Goal: Information Seeking & Learning: Learn about a topic

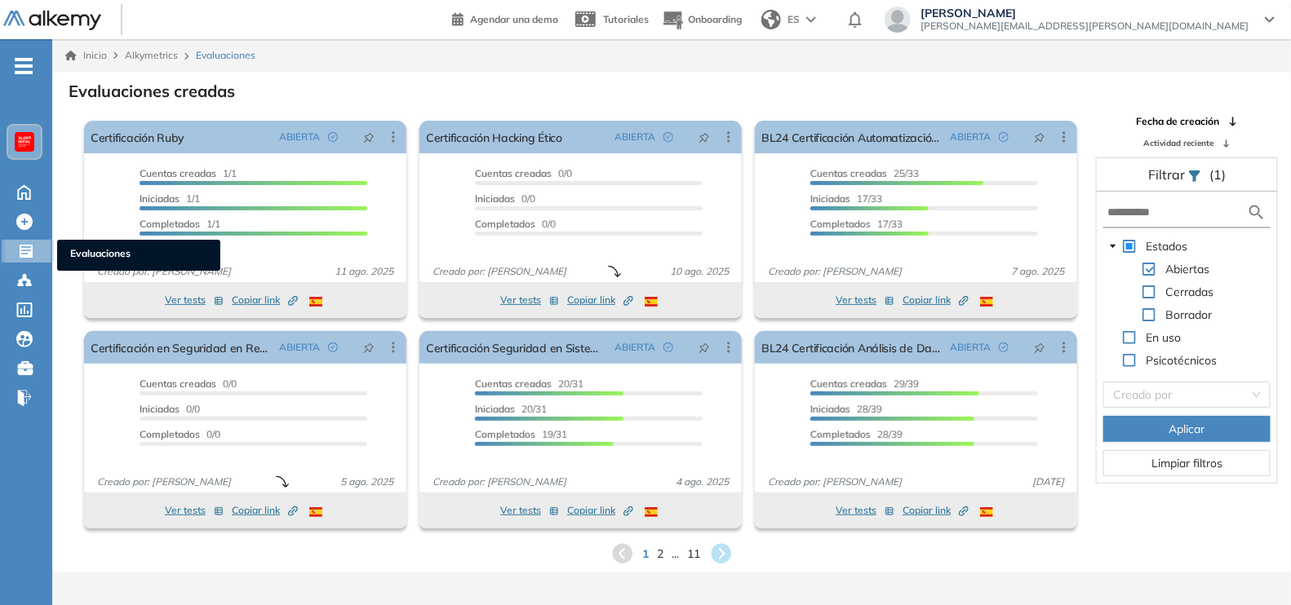
click at [24, 246] on icon at bounding box center [26, 251] width 16 height 16
click at [90, 252] on span "Evaluaciones" at bounding box center [138, 255] width 137 height 18
click at [24, 233] on ul "Home Home Crear Evaluación Crear Evaluación Evaluaciones Evaluaciones Candidato…" at bounding box center [26, 238] width 52 height 347
click at [1140, 208] on input "text" at bounding box center [1176, 212] width 139 height 17
type input "********"
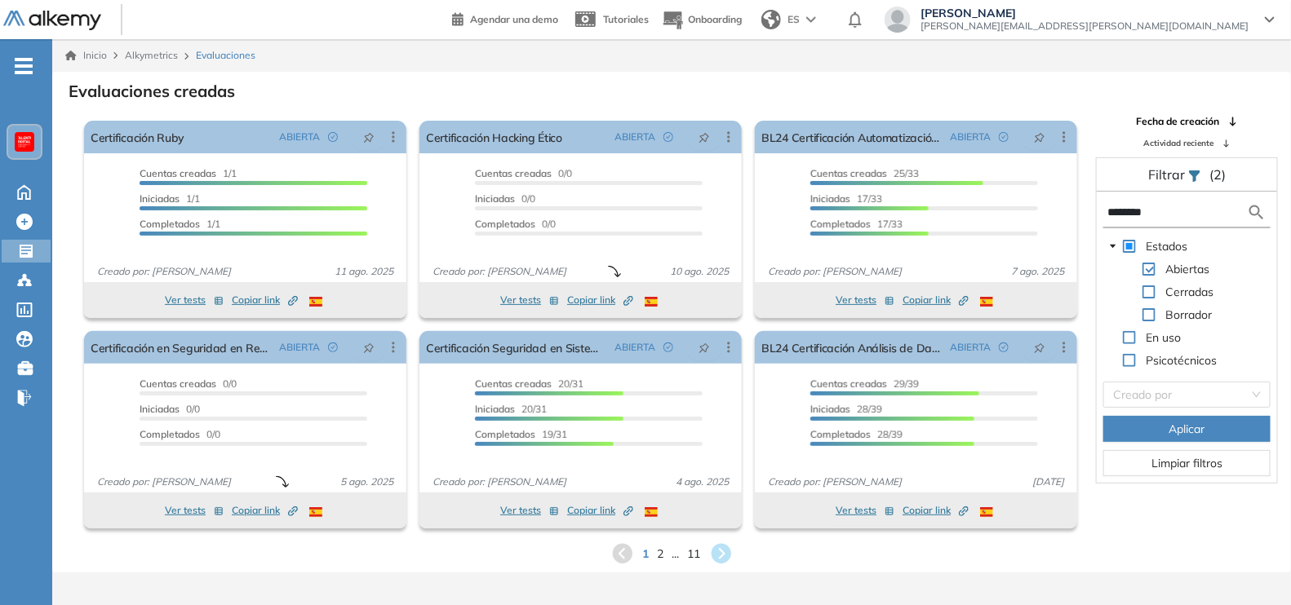
click at [1187, 426] on span "Aplicar" at bounding box center [1187, 429] width 36 height 18
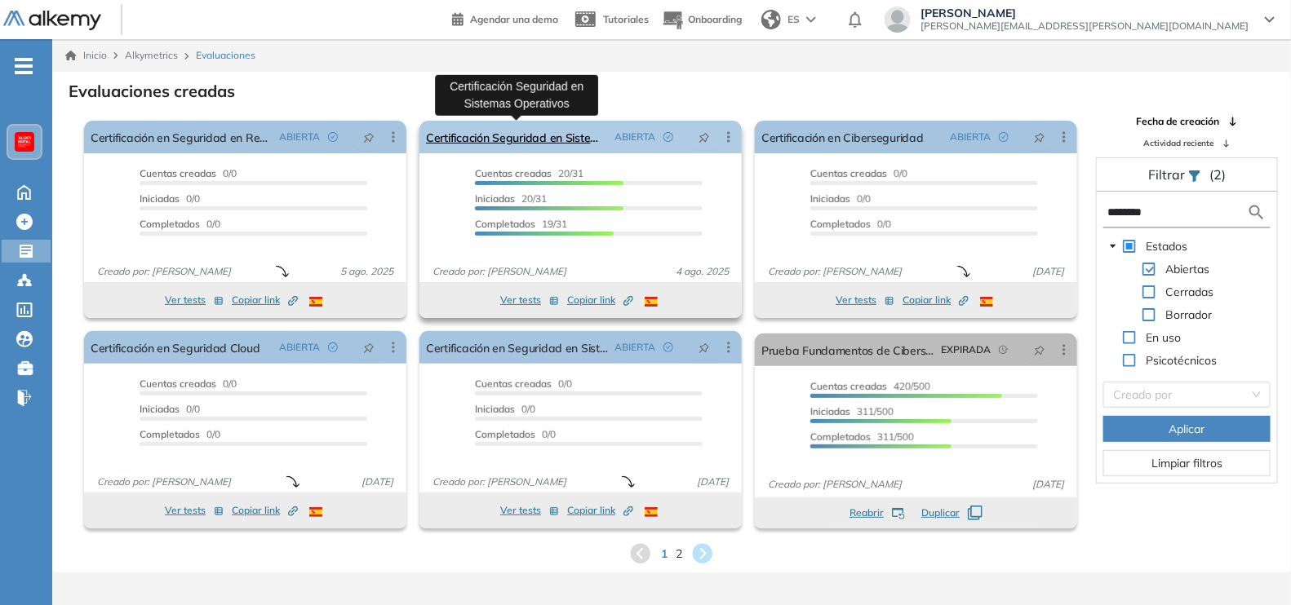
click at [522, 135] on link "Certificación Seguridad en Sistemas Operativos" at bounding box center [517, 137] width 182 height 33
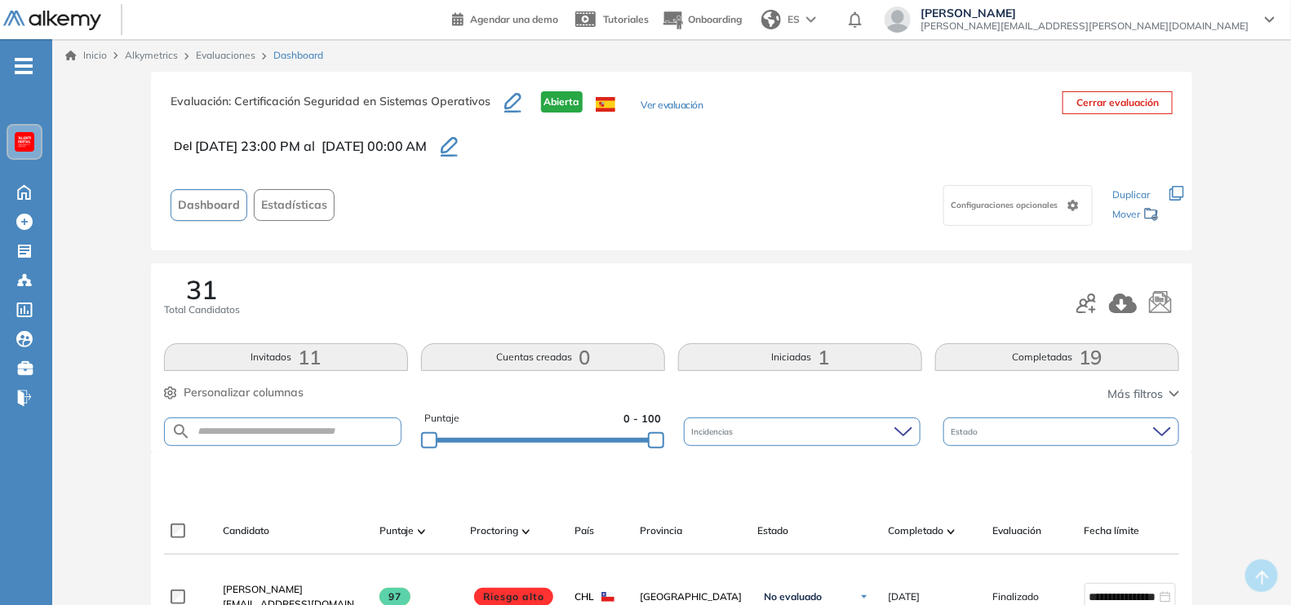
click at [288, 204] on span "Estadísticas" at bounding box center [294, 205] width 66 height 17
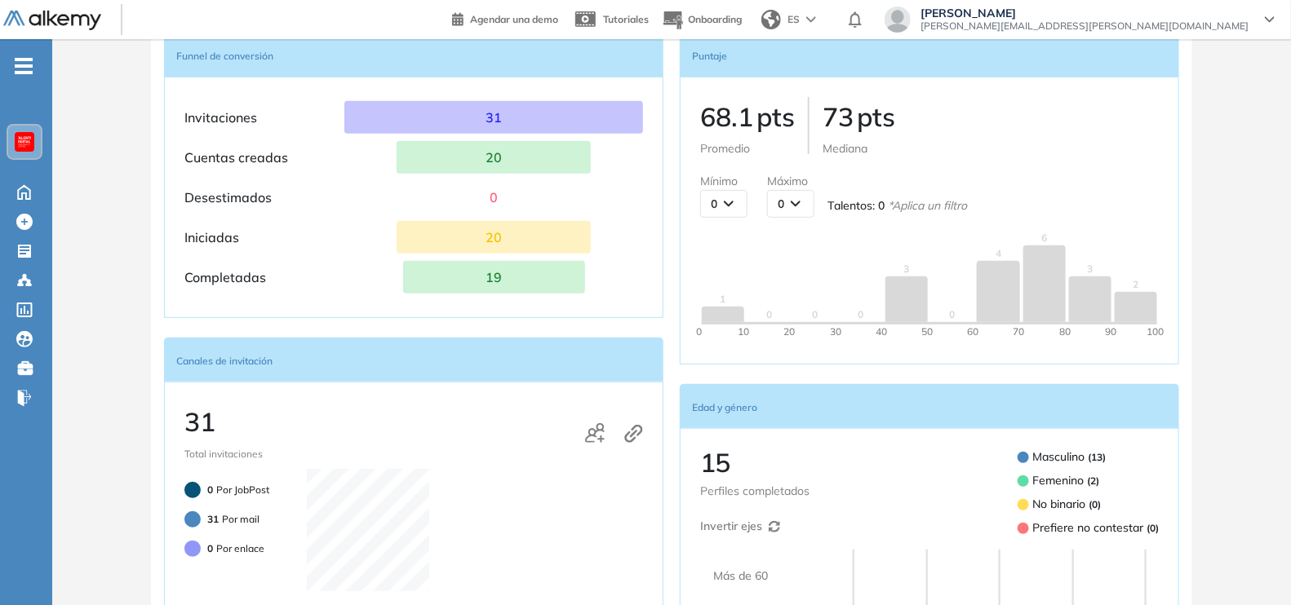
scroll to position [245, 0]
